Goal: Task Accomplishment & Management: Manage account settings

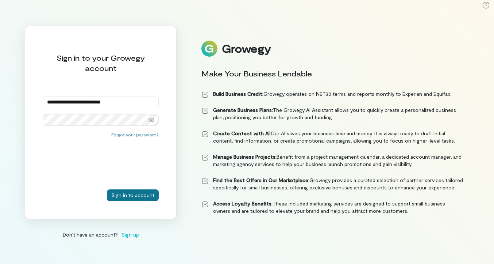
click at [133, 197] on button "Sign in to account" at bounding box center [133, 195] width 52 height 12
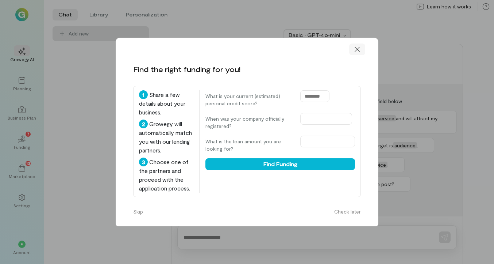
click at [357, 43] on div at bounding box center [357, 49] width 16 height 12
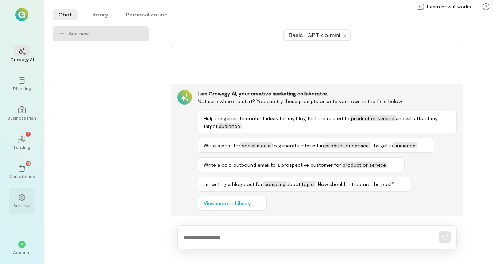
click at [26, 199] on div at bounding box center [22, 196] width 16 height 11
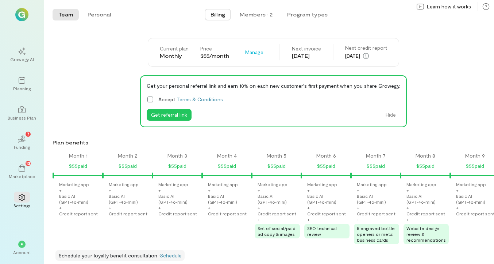
scroll to position [0, 521]
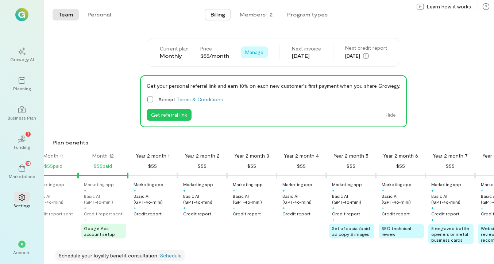
click at [254, 54] on span "Manage" at bounding box center [254, 52] width 18 height 7
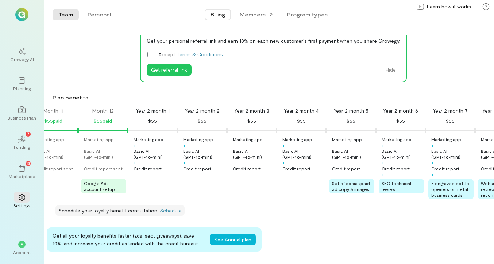
scroll to position [46, 0]
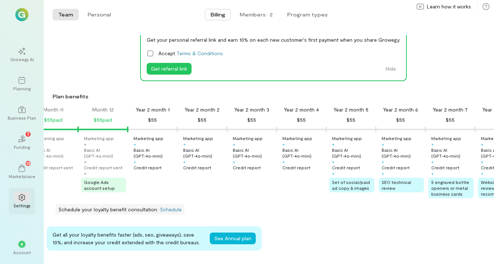
click at [18, 200] on div at bounding box center [22, 196] width 16 height 11
click at [20, 202] on div at bounding box center [22, 196] width 16 height 11
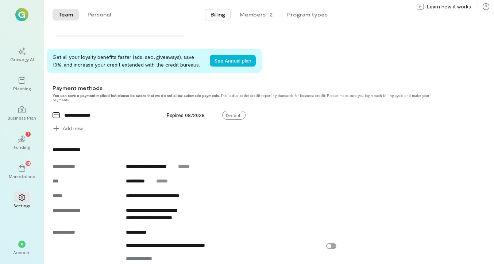
scroll to position [226, 0]
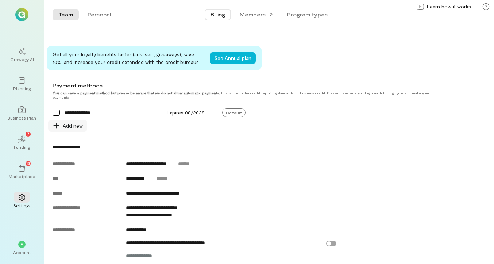
click at [71, 124] on span "Add new" at bounding box center [73, 125] width 20 height 7
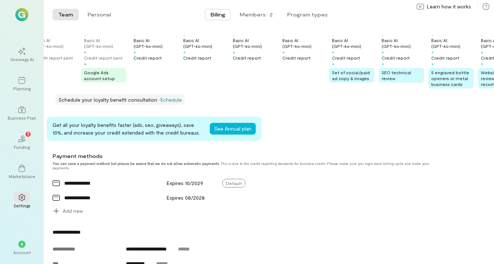
scroll to position [0, 0]
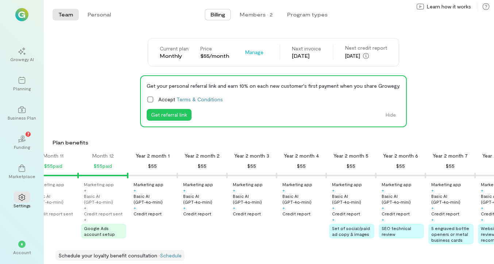
click at [20, 15] on img at bounding box center [21, 14] width 13 height 13
click at [101, 11] on button "Personal" at bounding box center [99, 15] width 35 height 12
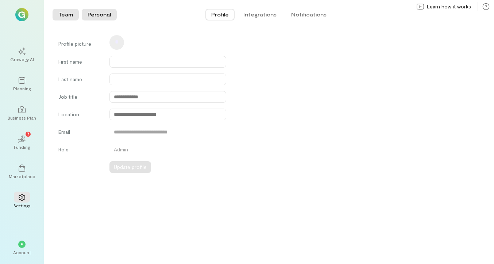
click at [65, 13] on button "Team" at bounding box center [66, 15] width 26 height 12
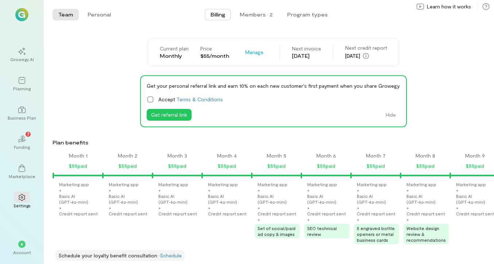
scroll to position [0, 521]
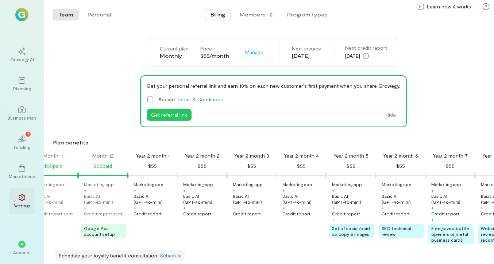
click at [20, 200] on icon at bounding box center [21, 197] width 7 height 7
click at [21, 251] on div "Account" at bounding box center [22, 252] width 18 height 6
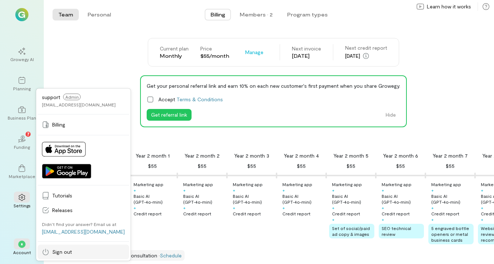
click at [64, 251] on span "Sign out" at bounding box center [88, 251] width 73 height 7
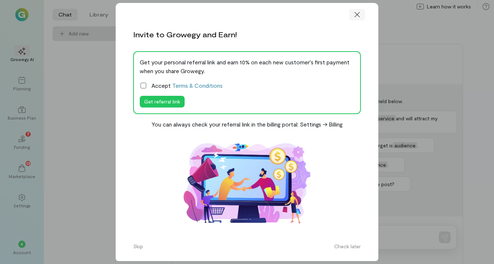
click at [357, 18] on icon at bounding box center [357, 14] width 7 height 7
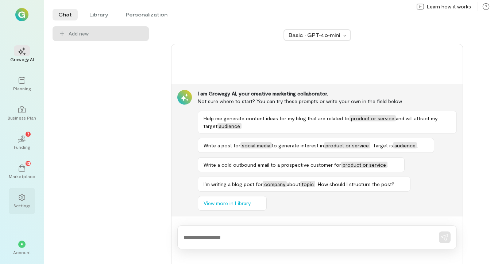
click at [20, 193] on div at bounding box center [22, 196] width 16 height 11
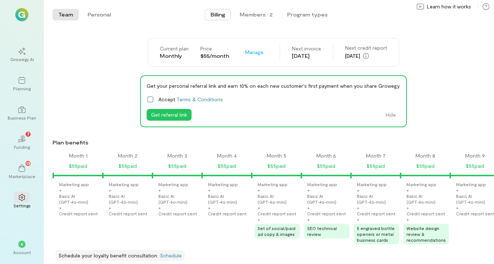
scroll to position [0, 521]
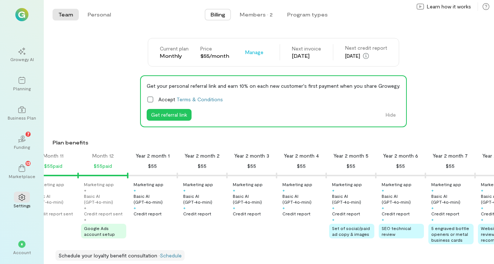
click at [223, 16] on span "Billing" at bounding box center [218, 14] width 15 height 7
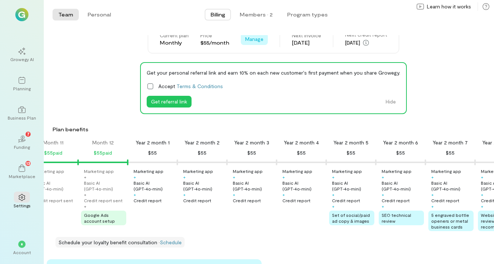
click at [255, 38] on span "Manage" at bounding box center [254, 38] width 18 height 7
click at [85, 69] on div "Get your personal referral link and earn 10% on each new customer's first payme…" at bounding box center [274, 88] width 442 height 52
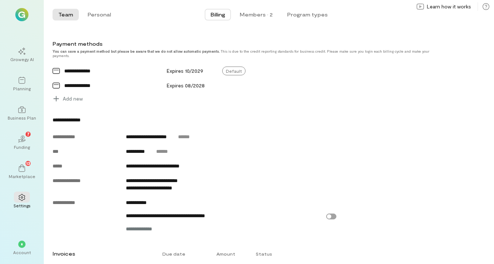
scroll to position [270, 0]
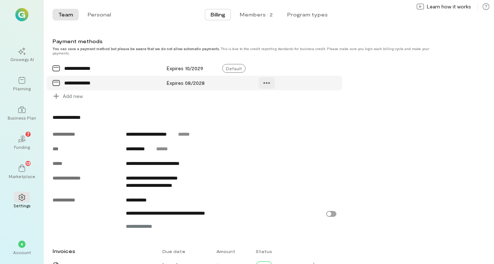
click at [273, 81] on div at bounding box center [267, 83] width 16 height 12
click at [280, 96] on span "Manage" at bounding box center [293, 98] width 36 height 7
click at [270, 83] on icon at bounding box center [267, 82] width 6 height 1
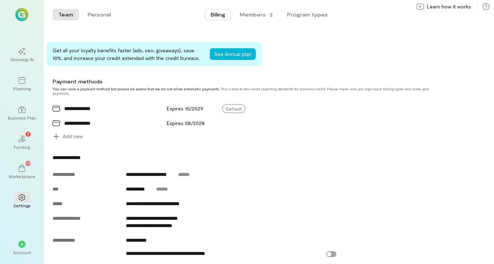
scroll to position [231, 0]
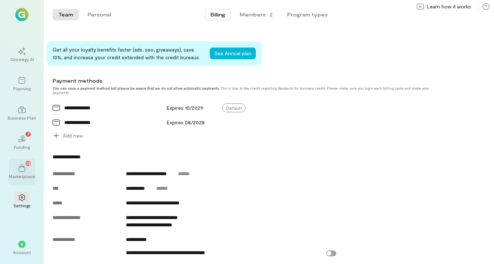
click at [24, 166] on icon at bounding box center [22, 167] width 7 height 7
